Goal: Task Accomplishment & Management: Manage account settings

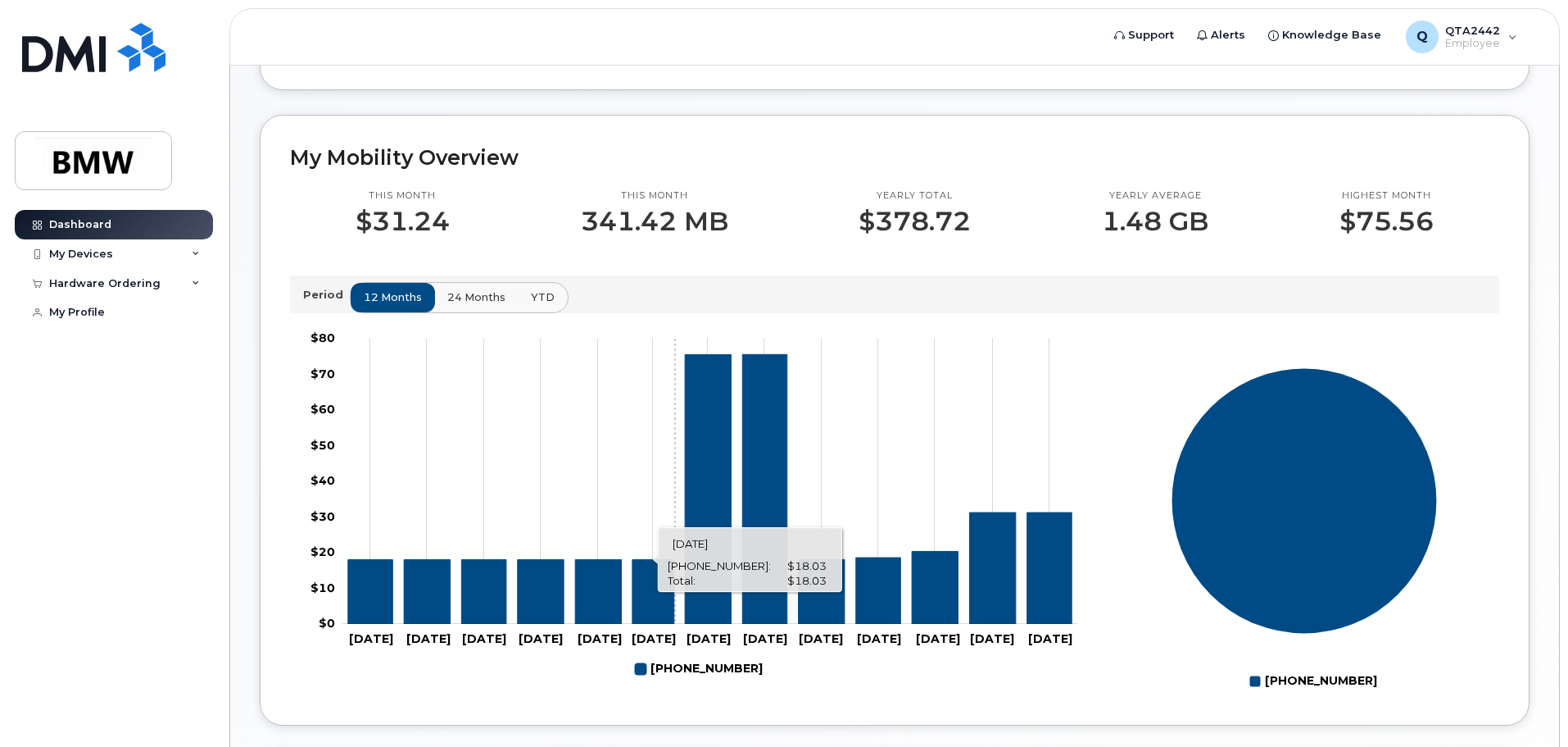
scroll to position [410, 0]
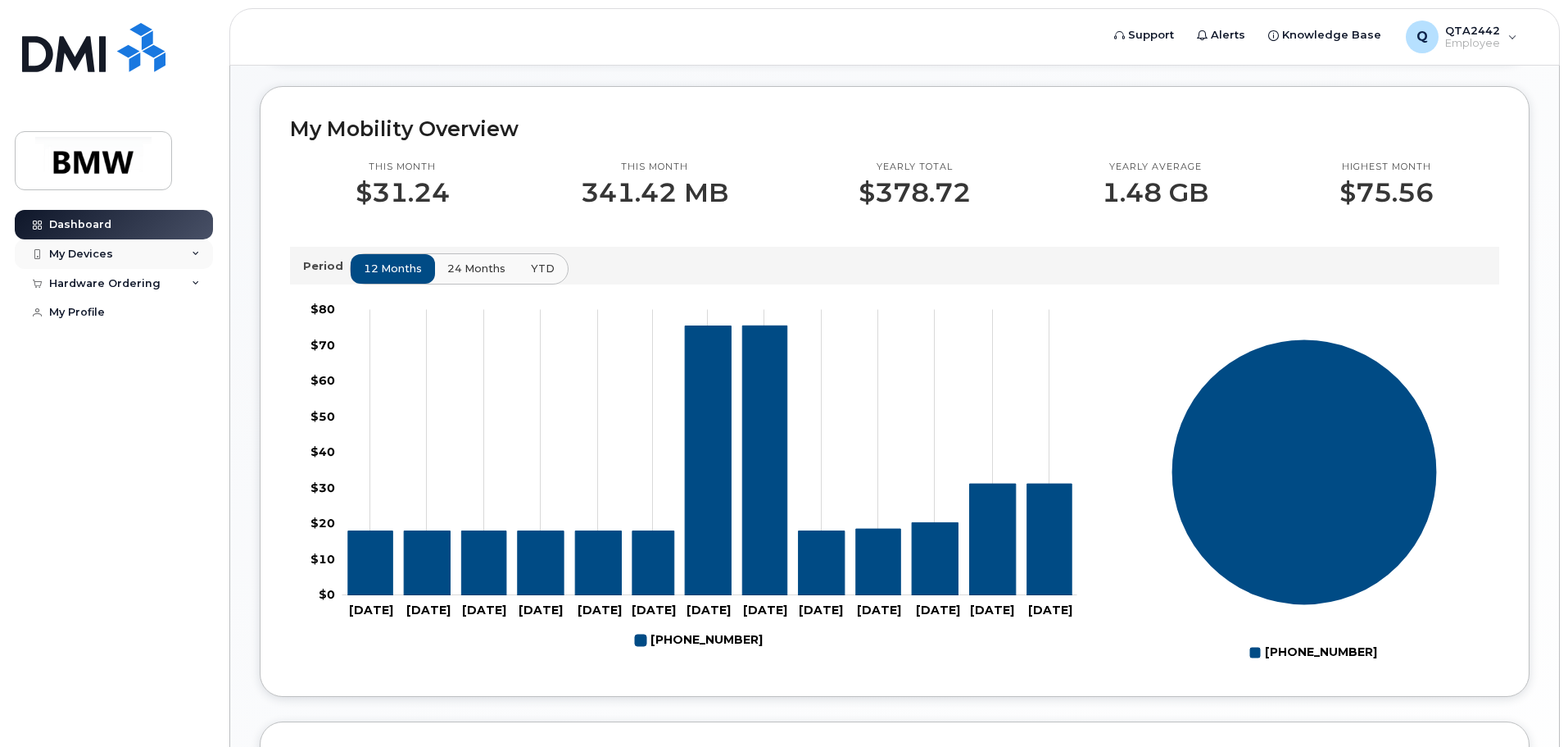
click at [78, 242] on div "My Devices" at bounding box center [113, 254] width 198 height 30
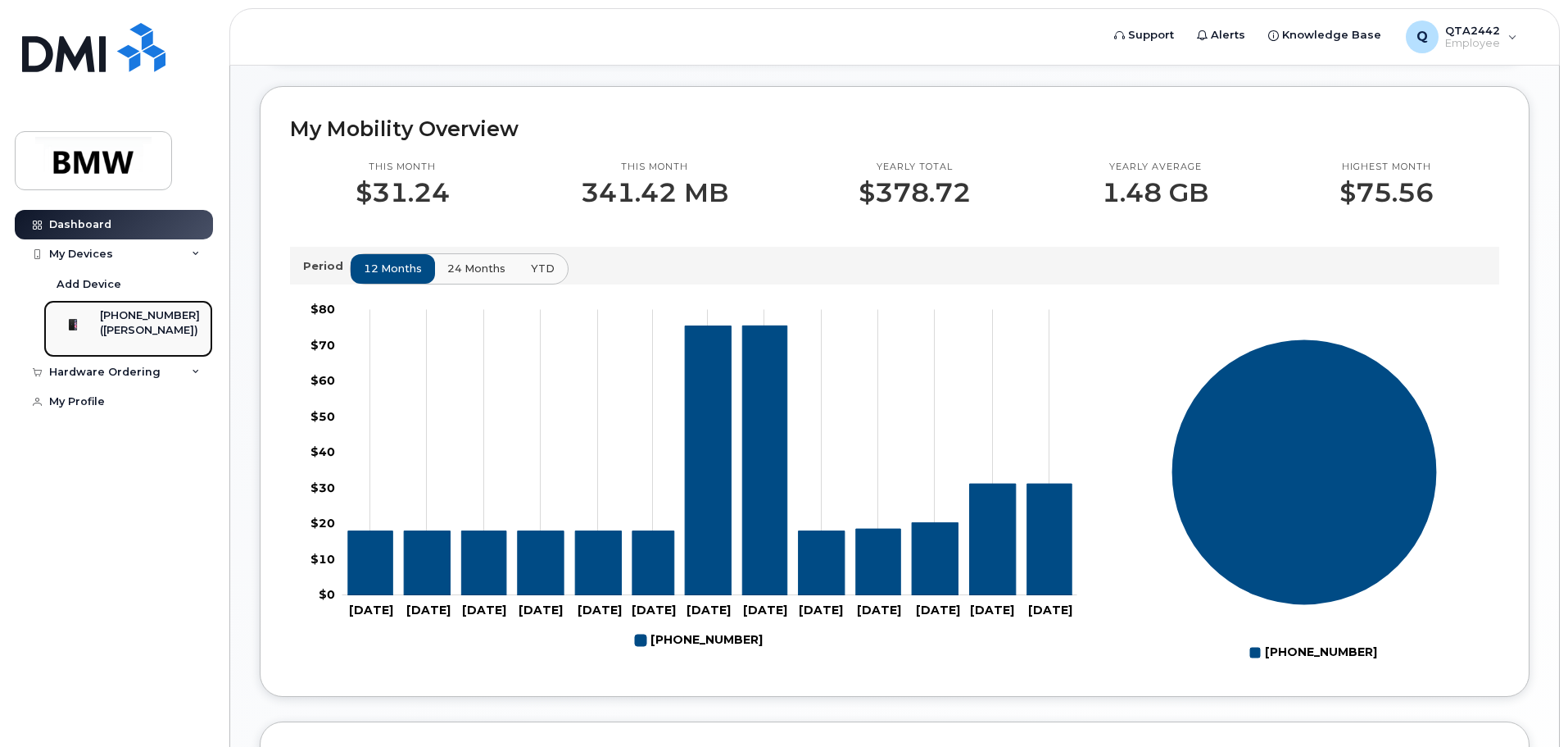
click at [119, 333] on div "([PERSON_NAME])" at bounding box center [149, 330] width 100 height 14
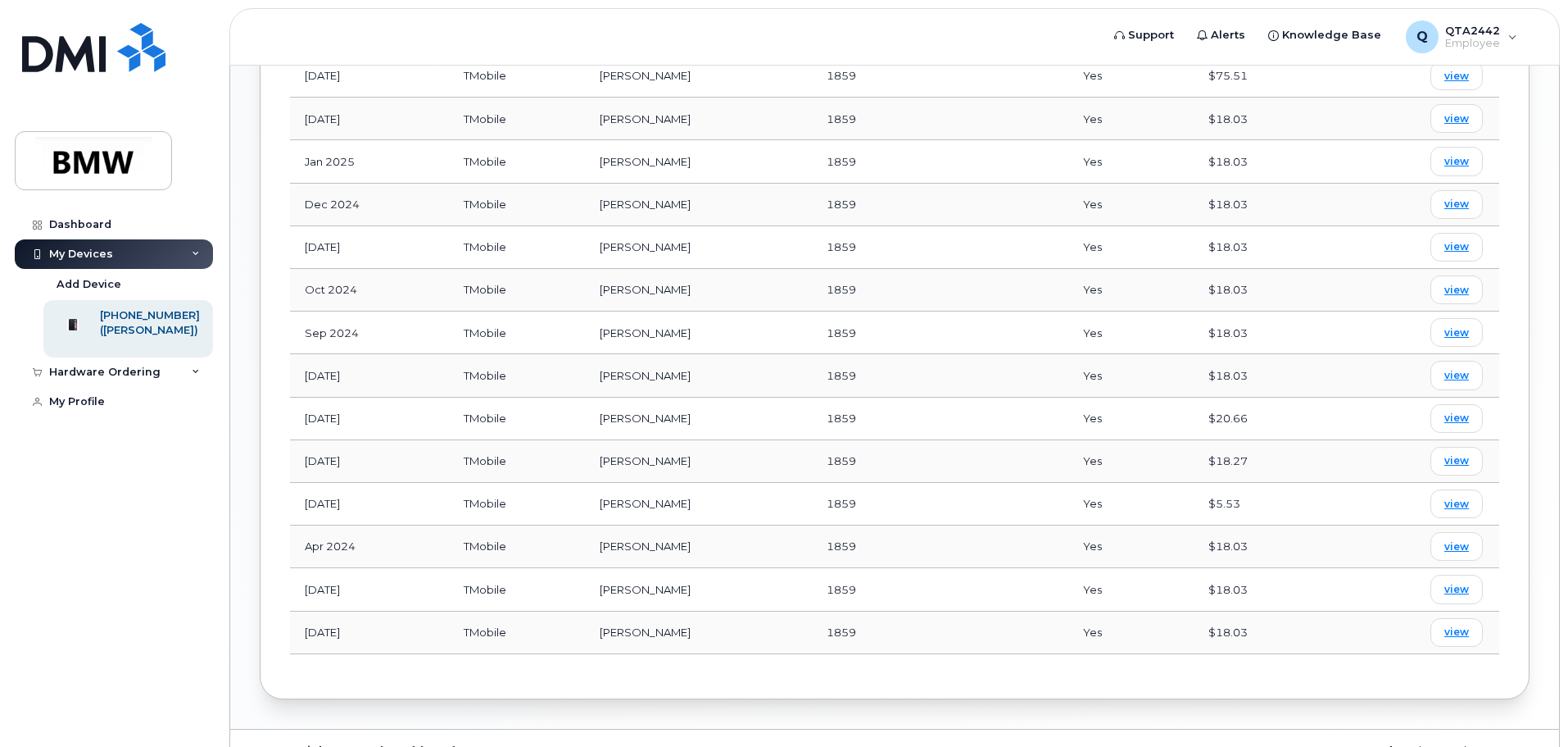
scroll to position [999, 0]
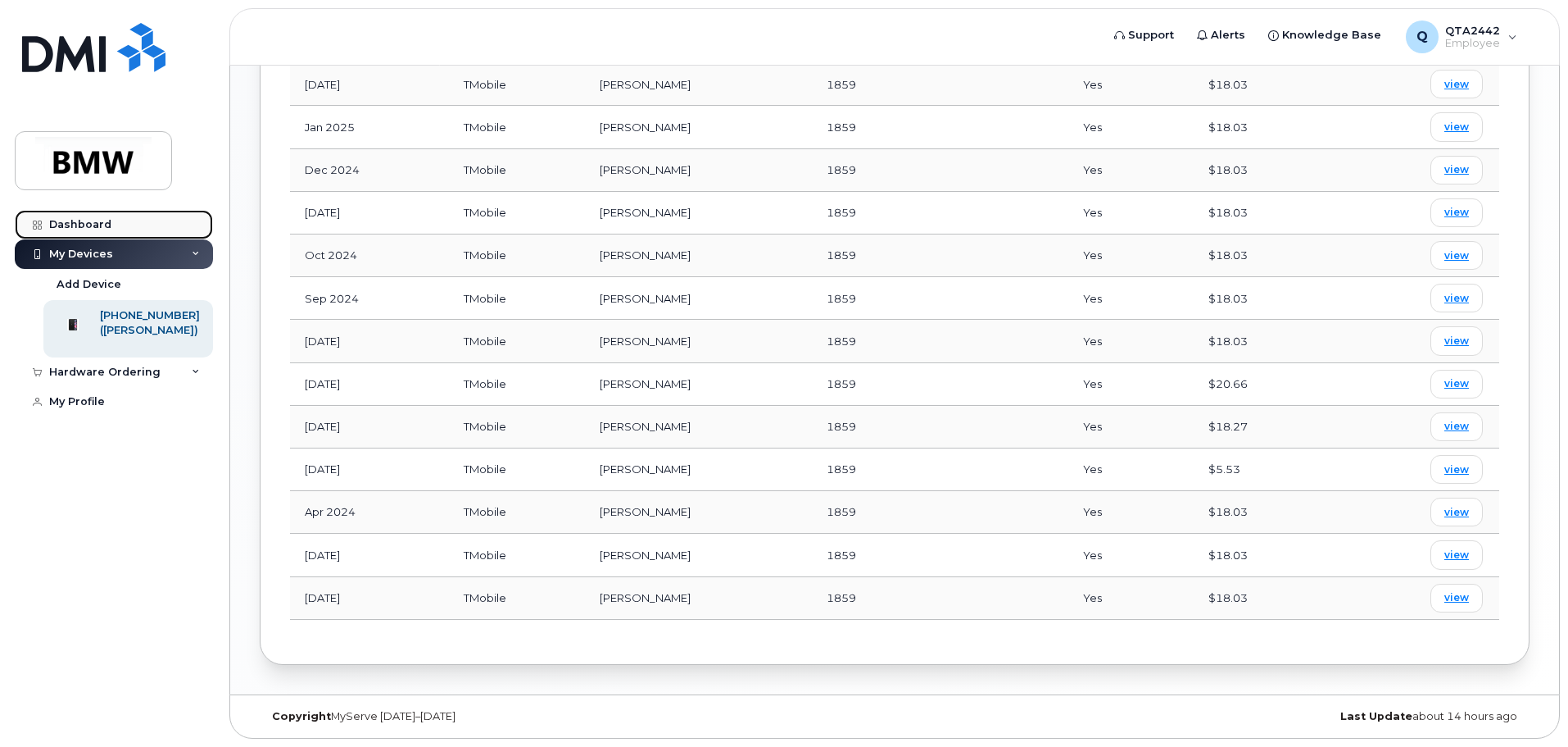
click at [94, 225] on div "Dashboard" at bounding box center [80, 224] width 62 height 14
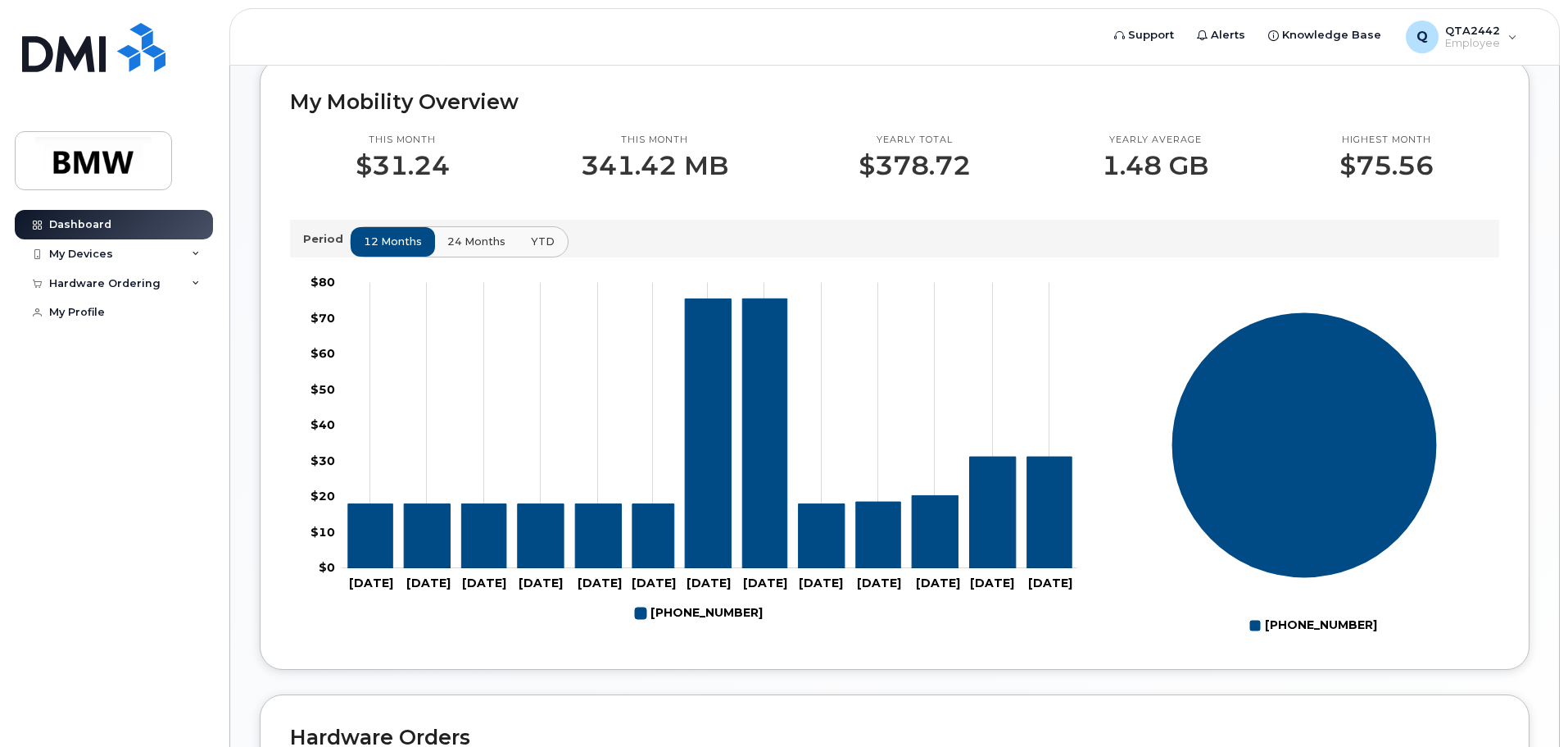
scroll to position [408, 0]
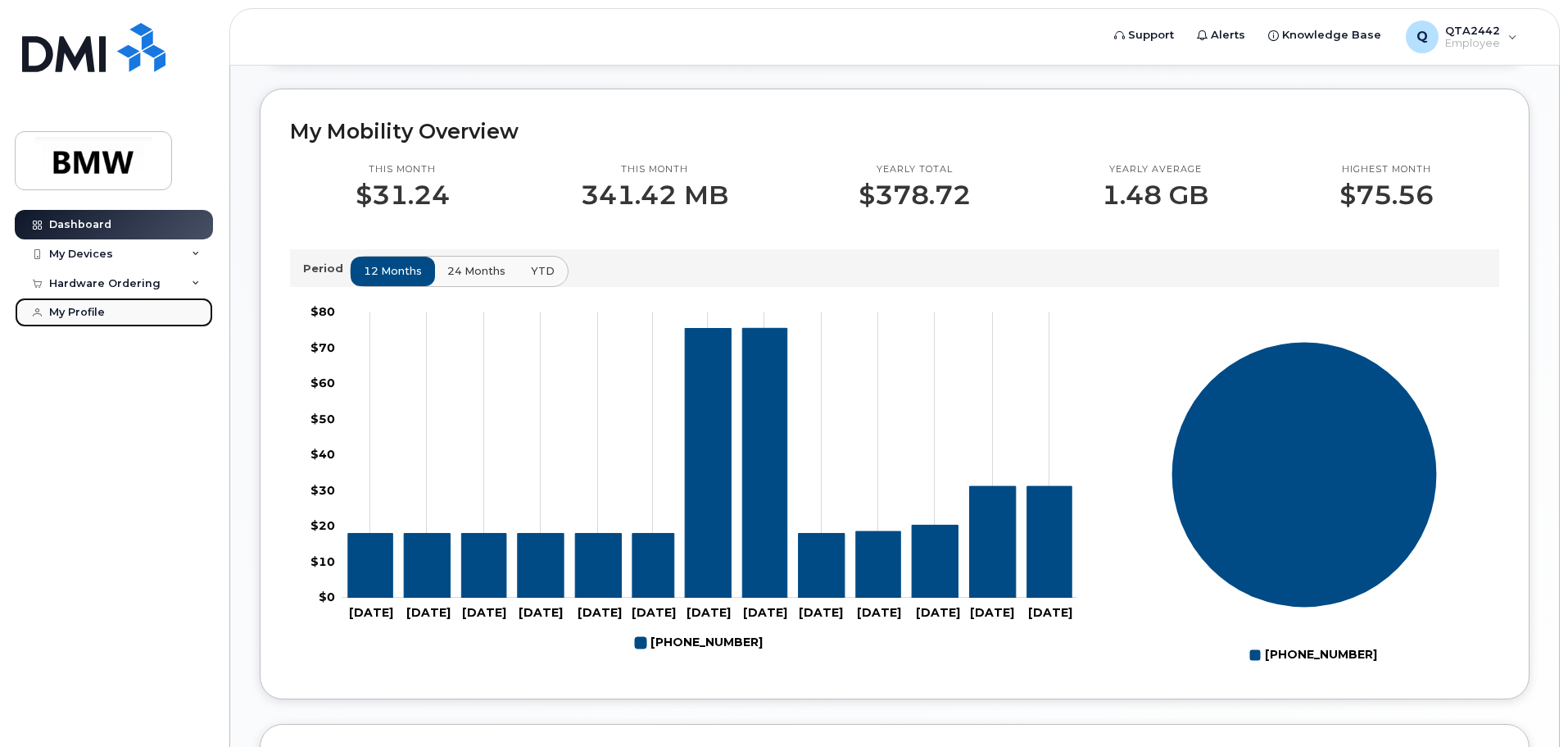
click at [100, 311] on div "My Profile" at bounding box center [77, 312] width 56 height 14
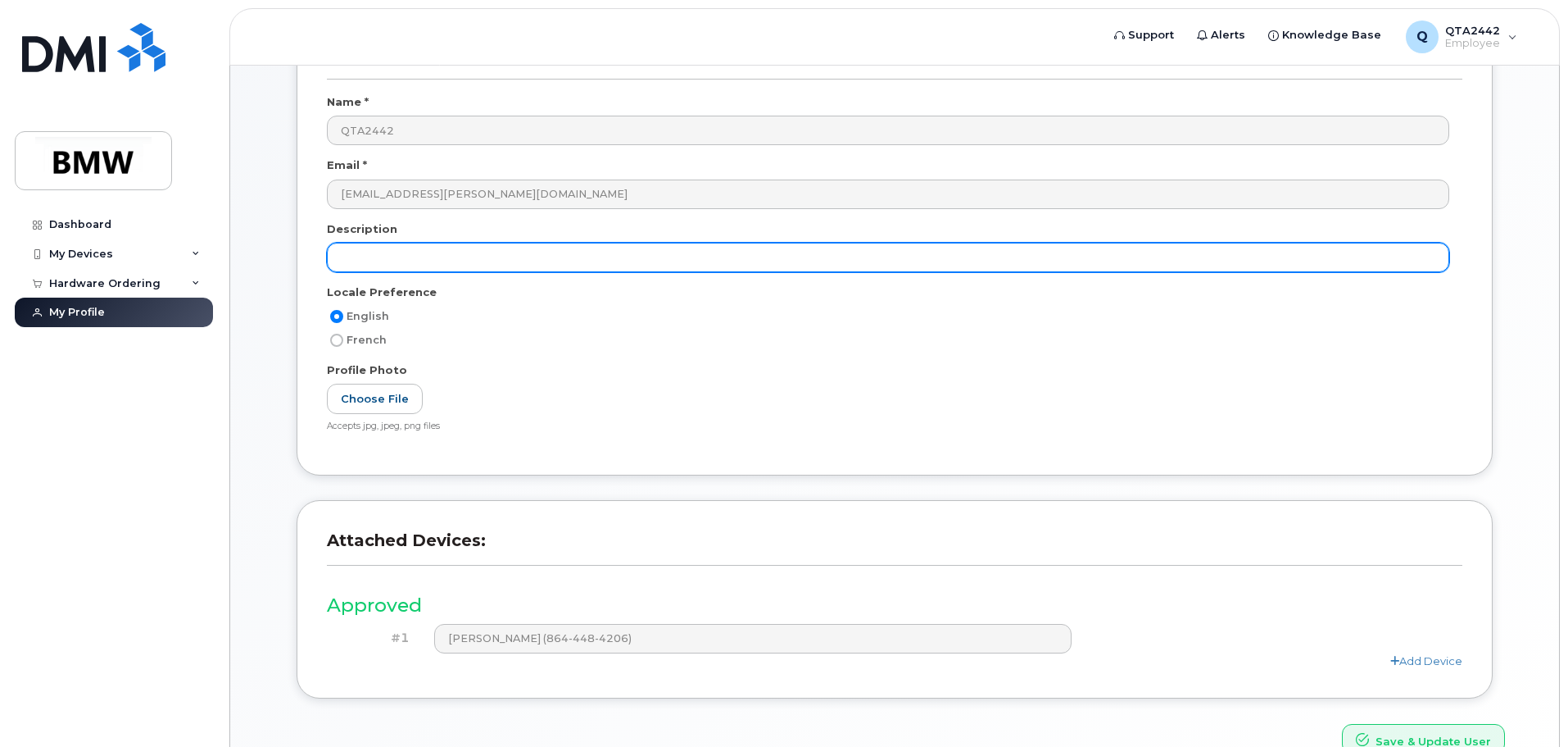
scroll to position [227, 0]
